Goal: Task Accomplishment & Management: Complete application form

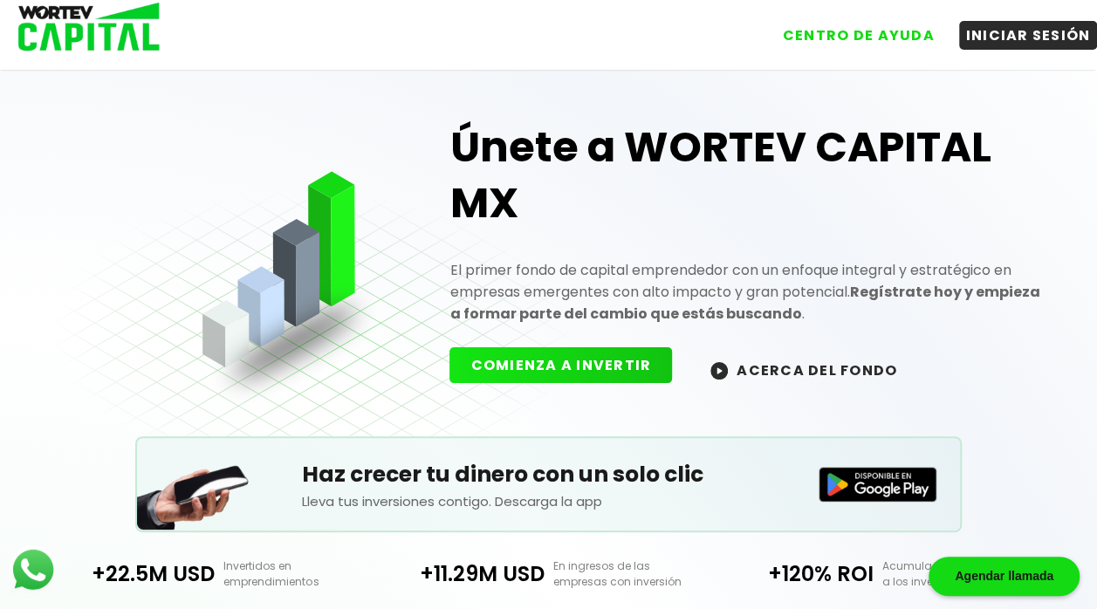
click at [552, 363] on button "COMIENZA A INVERTIR" at bounding box center [560, 365] width 223 height 36
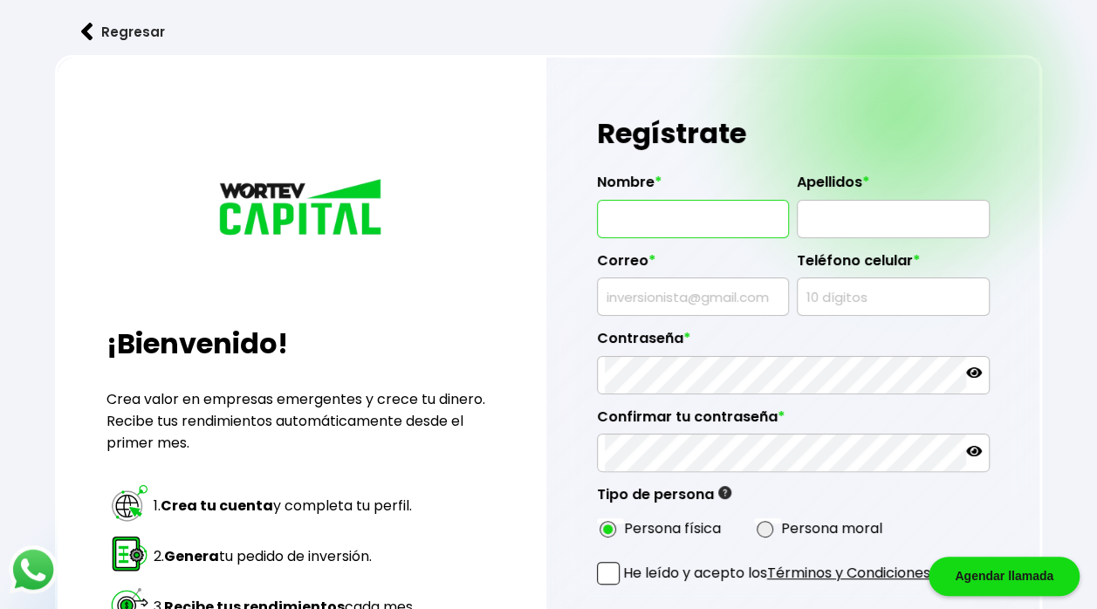
click at [671, 222] on input "text" at bounding box center [693, 219] width 177 height 37
type input "RAMSES"
type input "[PERSON_NAME]"
type input "[EMAIL_ADDRESS][PERSON_NAME][DOMAIN_NAME]"
type input "5513331551"
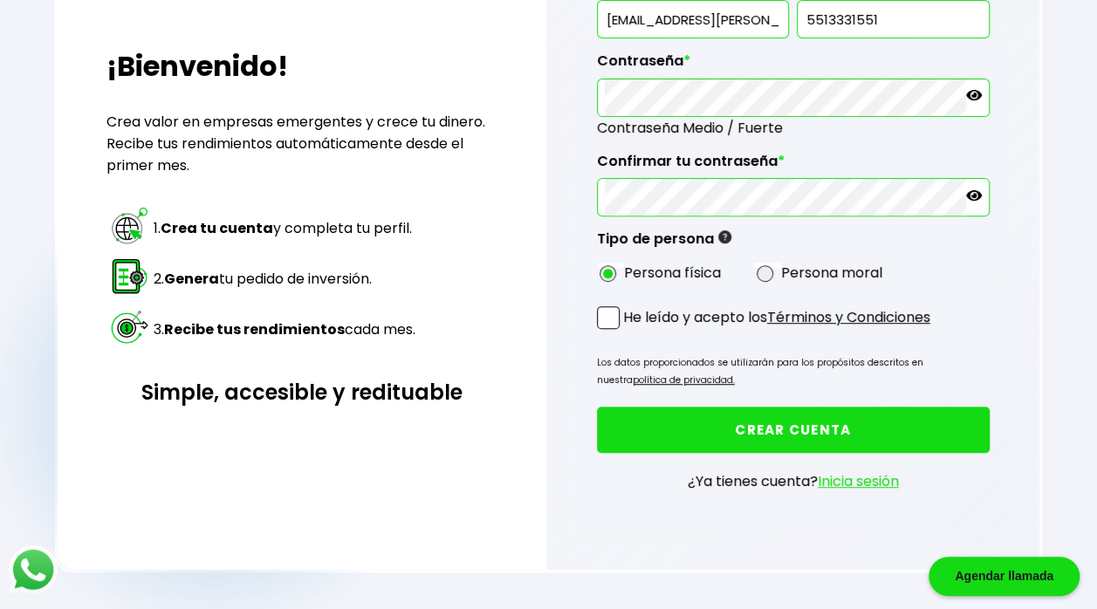
scroll to position [279, 0]
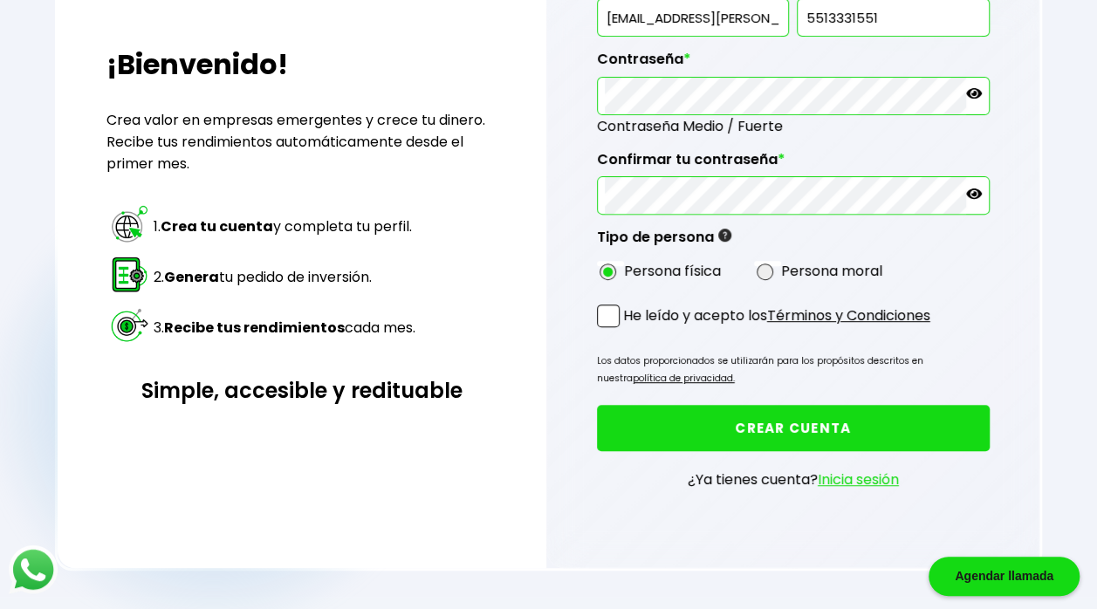
click at [831, 313] on link "Términos y Condiciones" at bounding box center [848, 315] width 163 height 20
